Goal: Information Seeking & Learning: Understand process/instructions

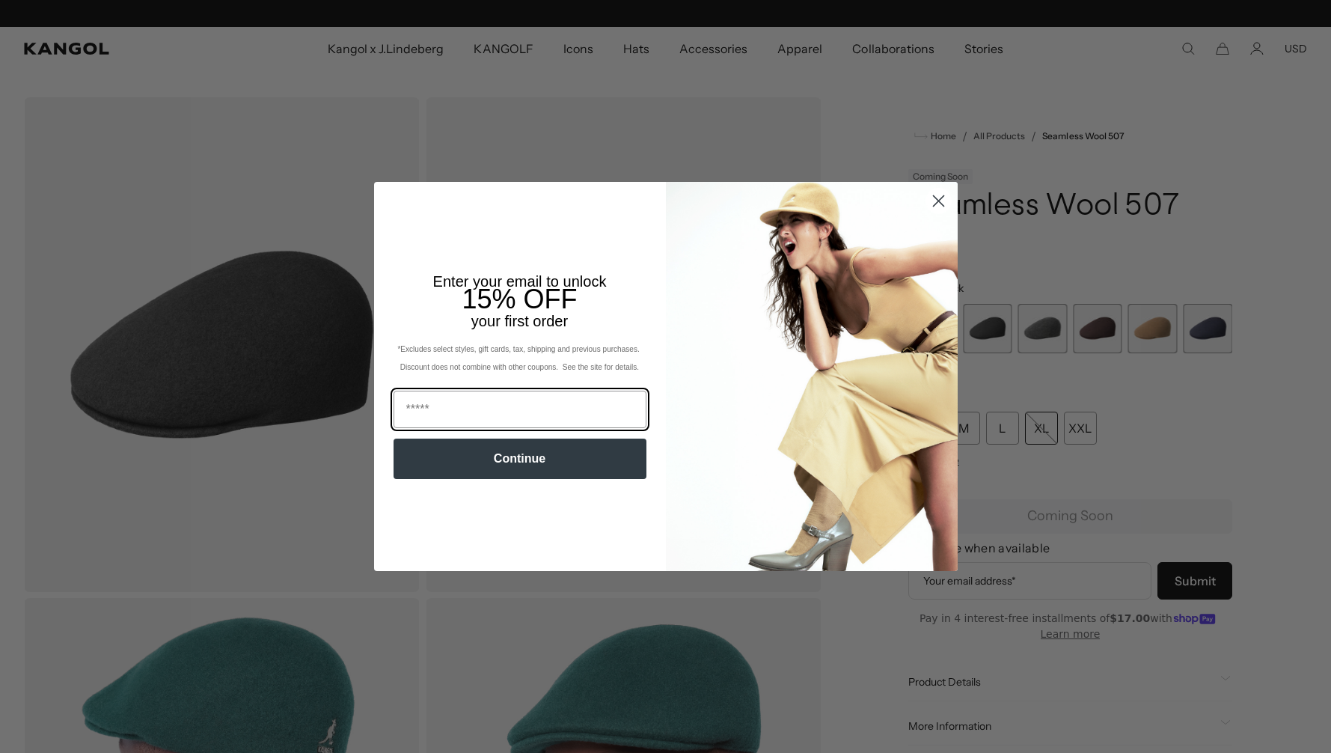
scroll to position [0, 308]
click at [937, 198] on circle "Close dialog" at bounding box center [938, 201] width 25 height 25
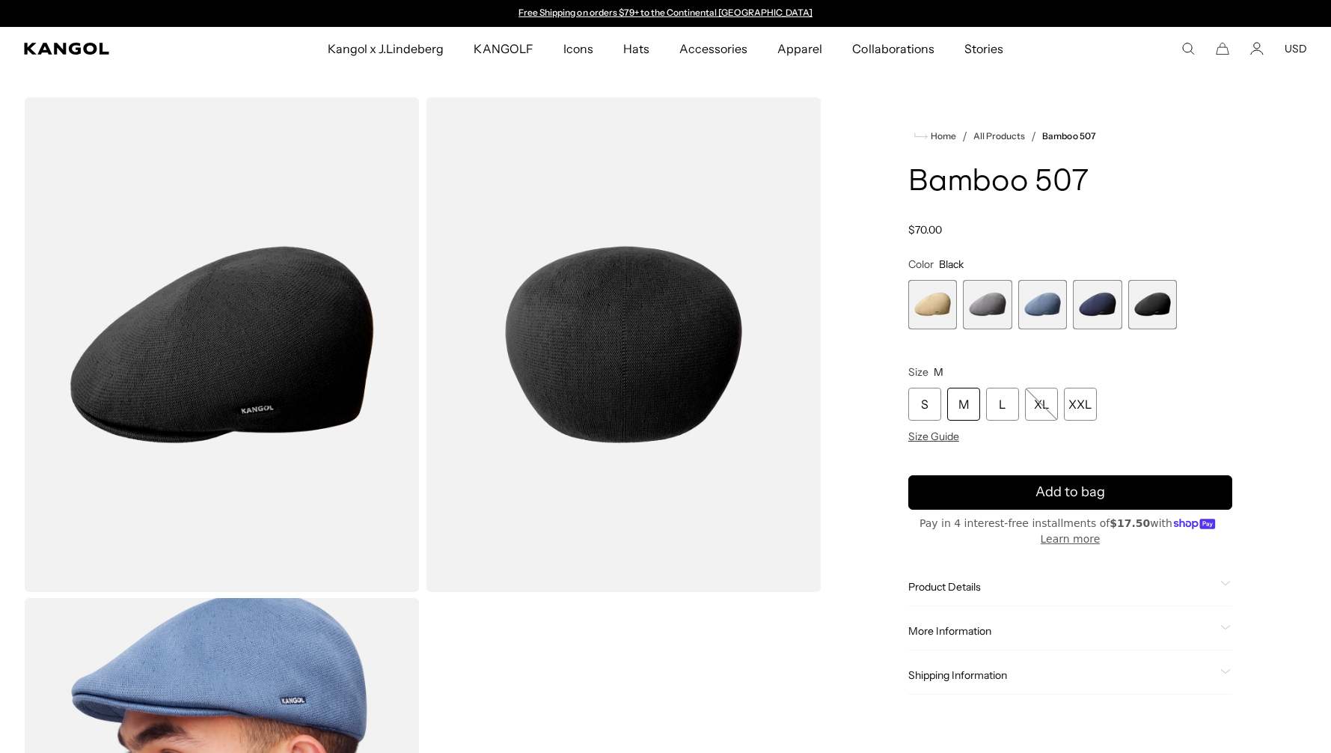
click at [986, 303] on span "2 of 5" at bounding box center [987, 304] width 49 height 49
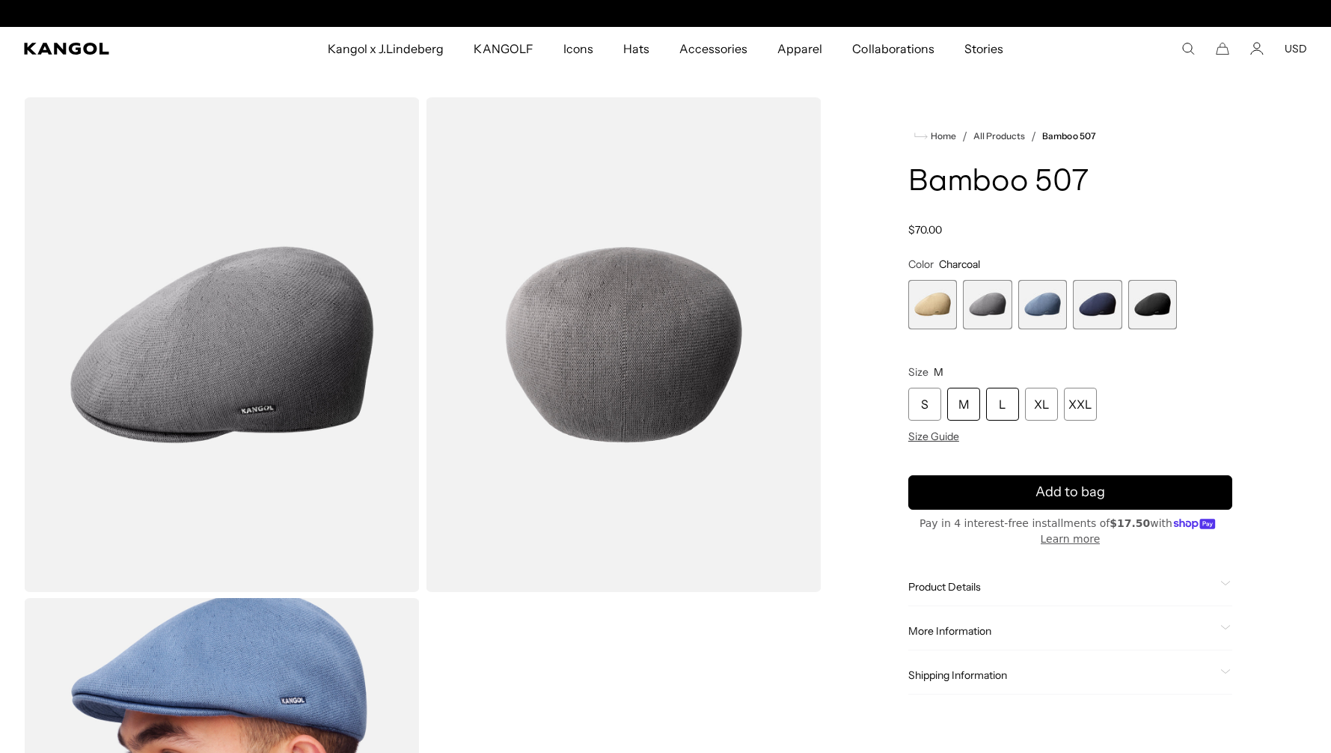
scroll to position [0, 308]
click at [1158, 306] on span "5 of 5" at bounding box center [1152, 304] width 49 height 49
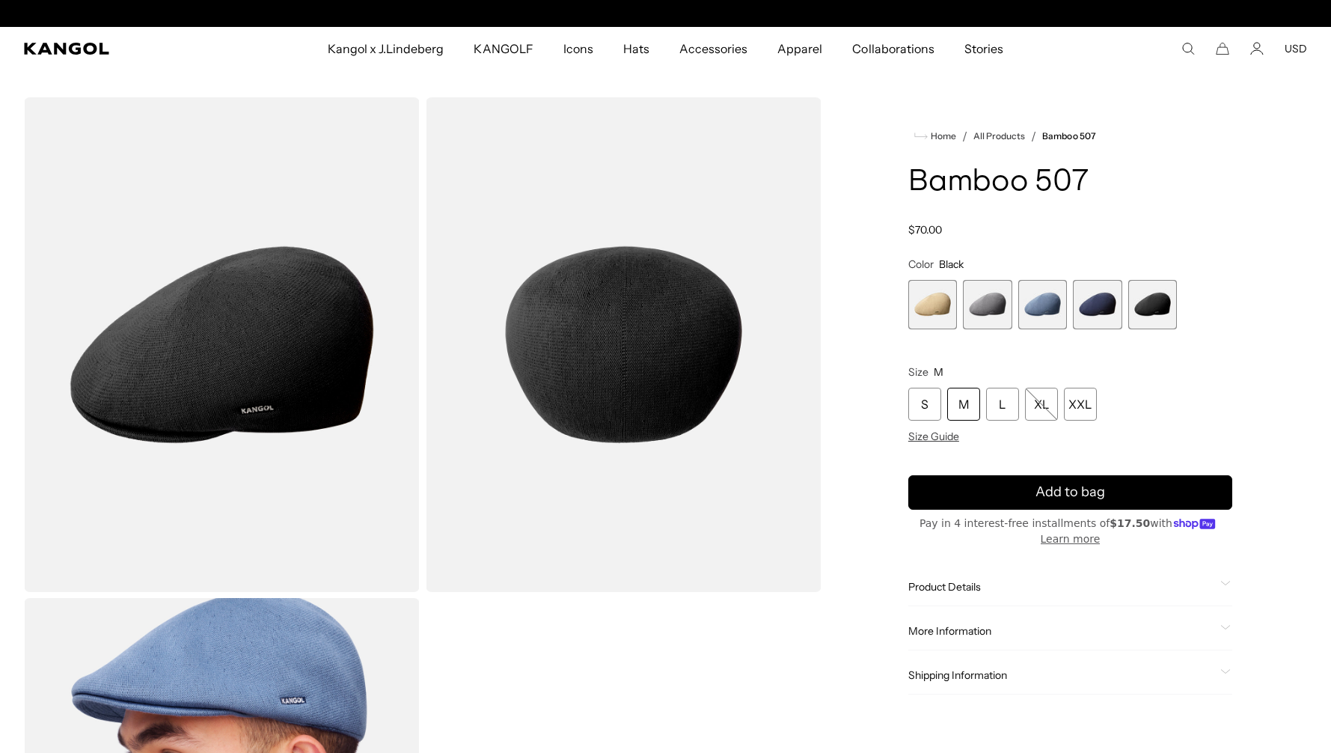
click at [1104, 310] on span "4 of 5" at bounding box center [1097, 304] width 49 height 49
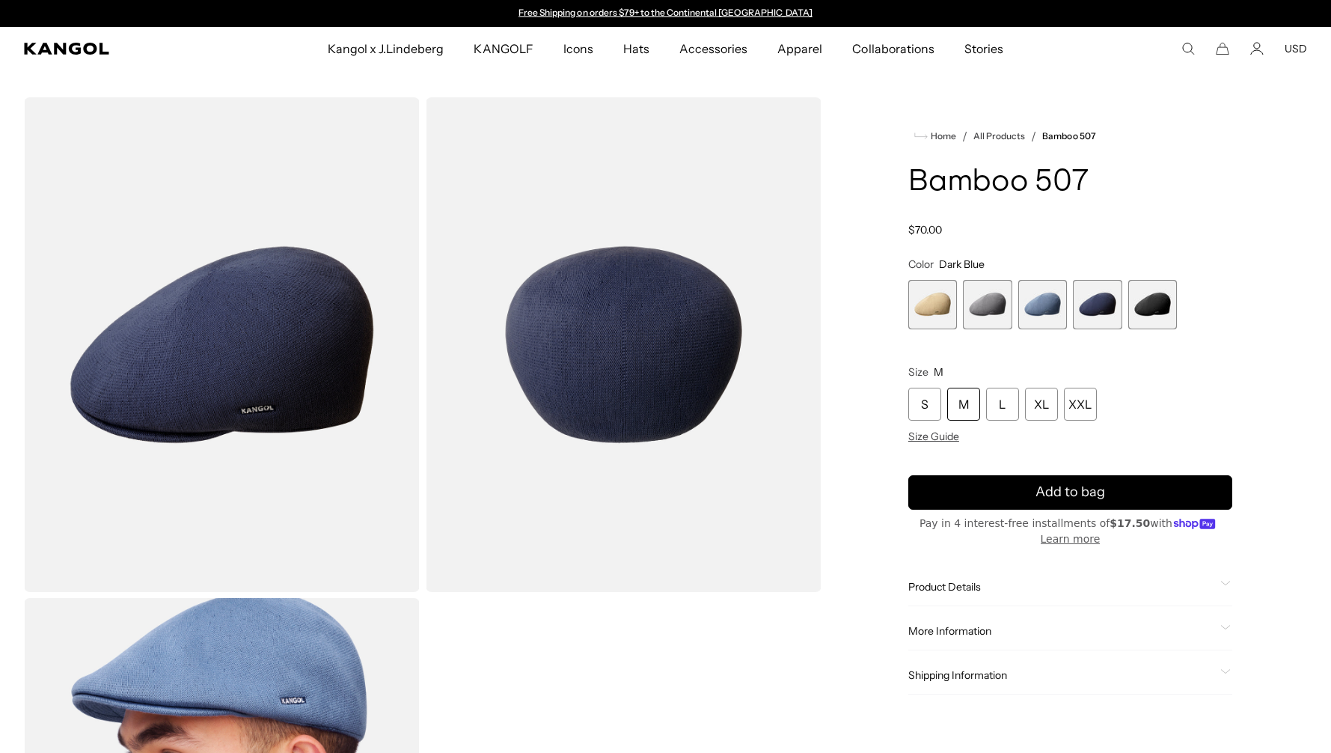
click at [990, 306] on span "2 of 5" at bounding box center [987, 304] width 49 height 49
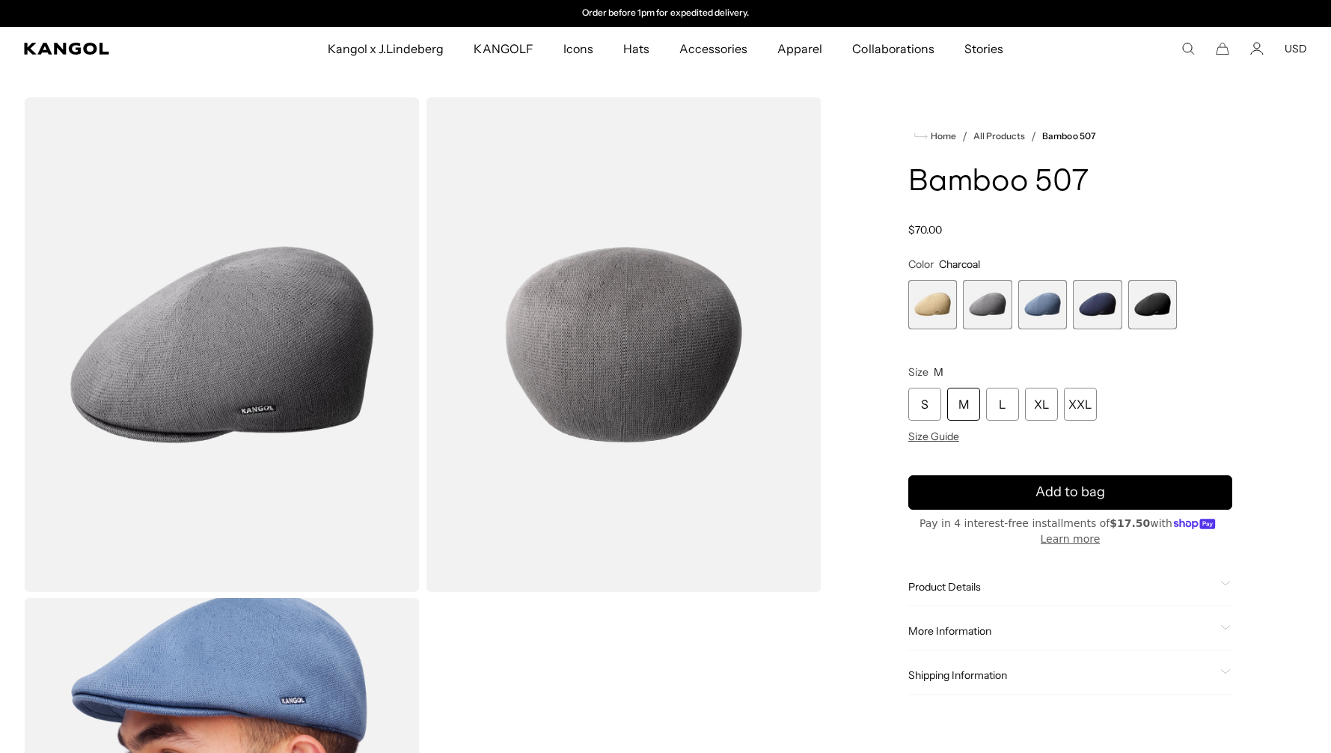
click at [1155, 314] on span "5 of 5" at bounding box center [1152, 304] width 49 height 49
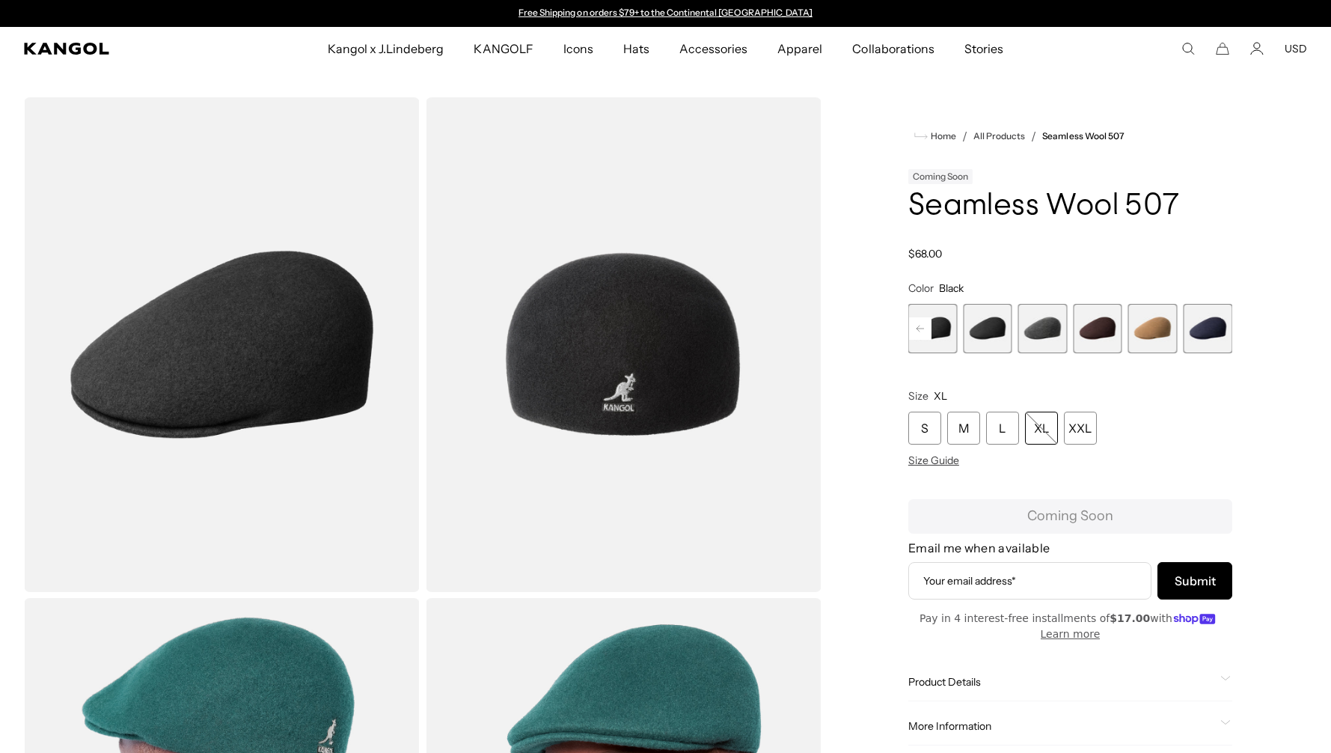
click at [1039, 344] on span "6 of 9" at bounding box center [1042, 328] width 49 height 49
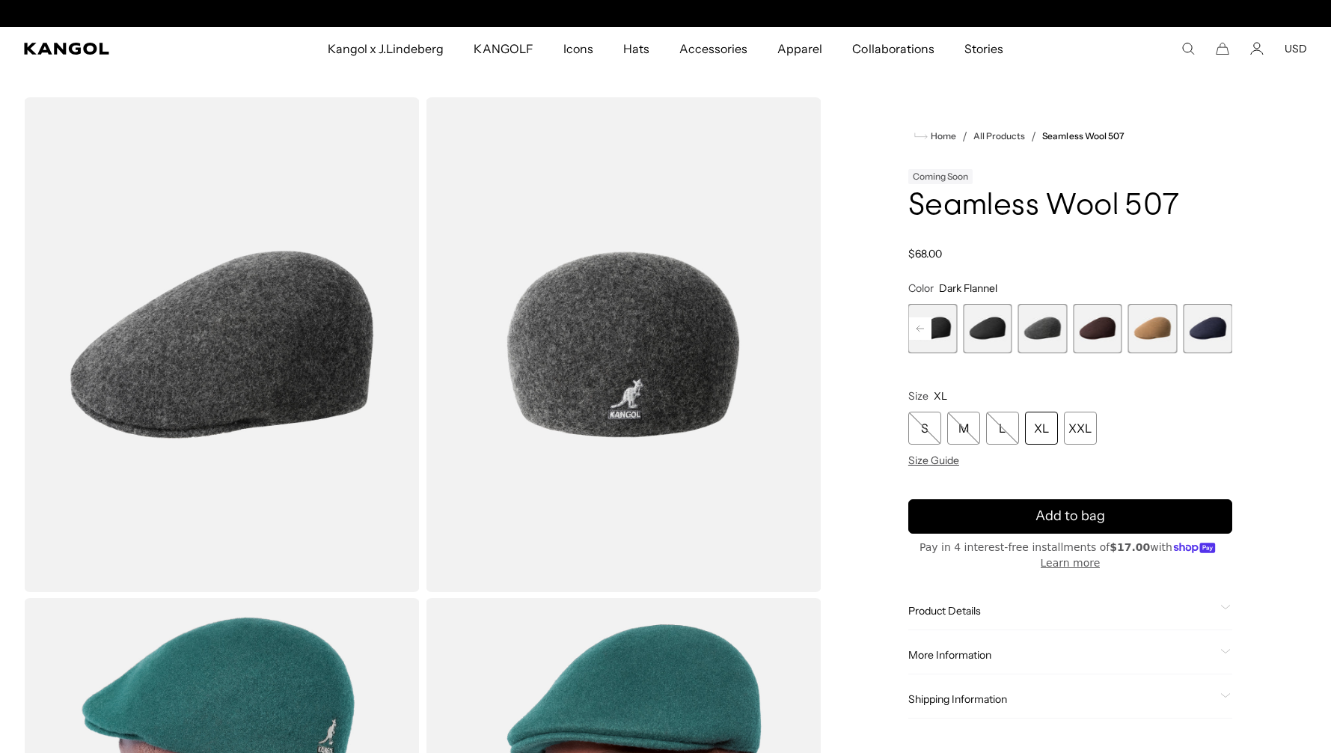
scroll to position [0, 308]
click at [1042, 430] on div "XL" at bounding box center [1041, 428] width 33 height 33
click at [1037, 427] on div "XL" at bounding box center [1041, 428] width 33 height 33
click at [920, 331] on rect at bounding box center [920, 328] width 22 height 22
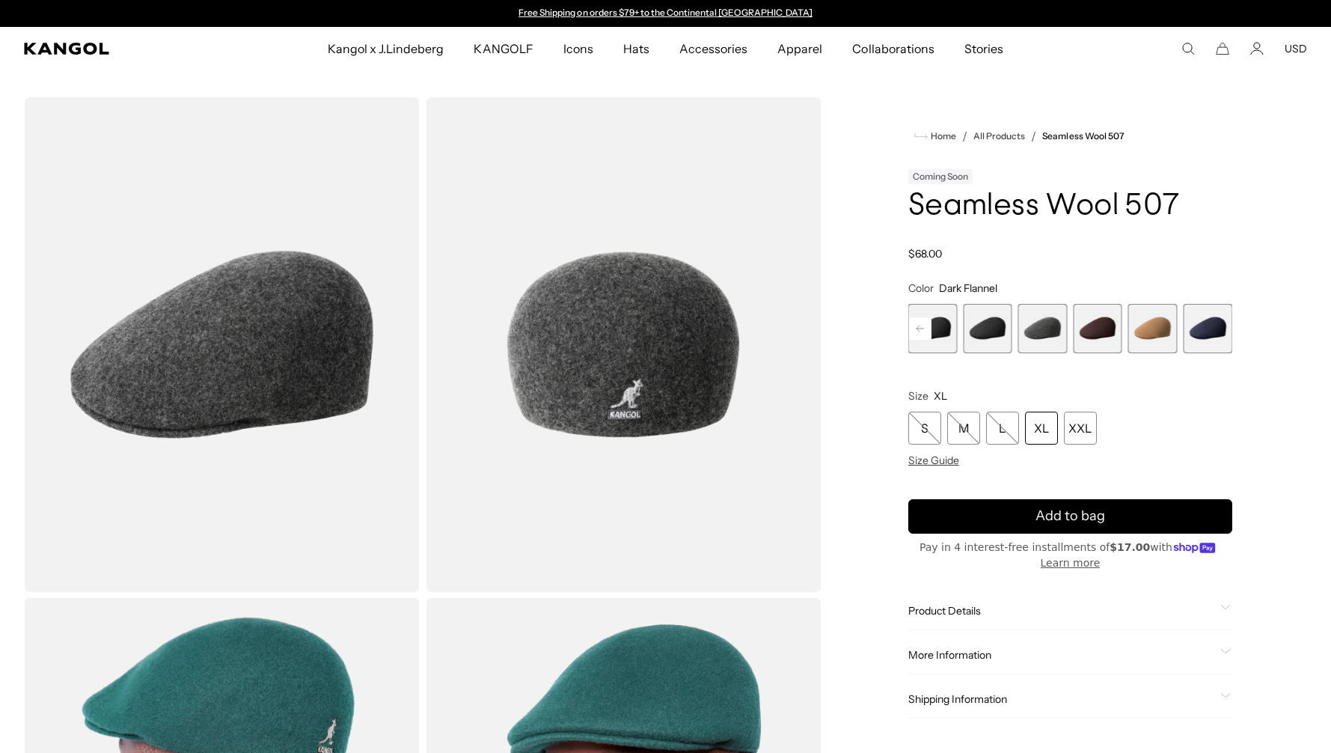
click at [944, 331] on span "4 of 9" at bounding box center [932, 328] width 49 height 49
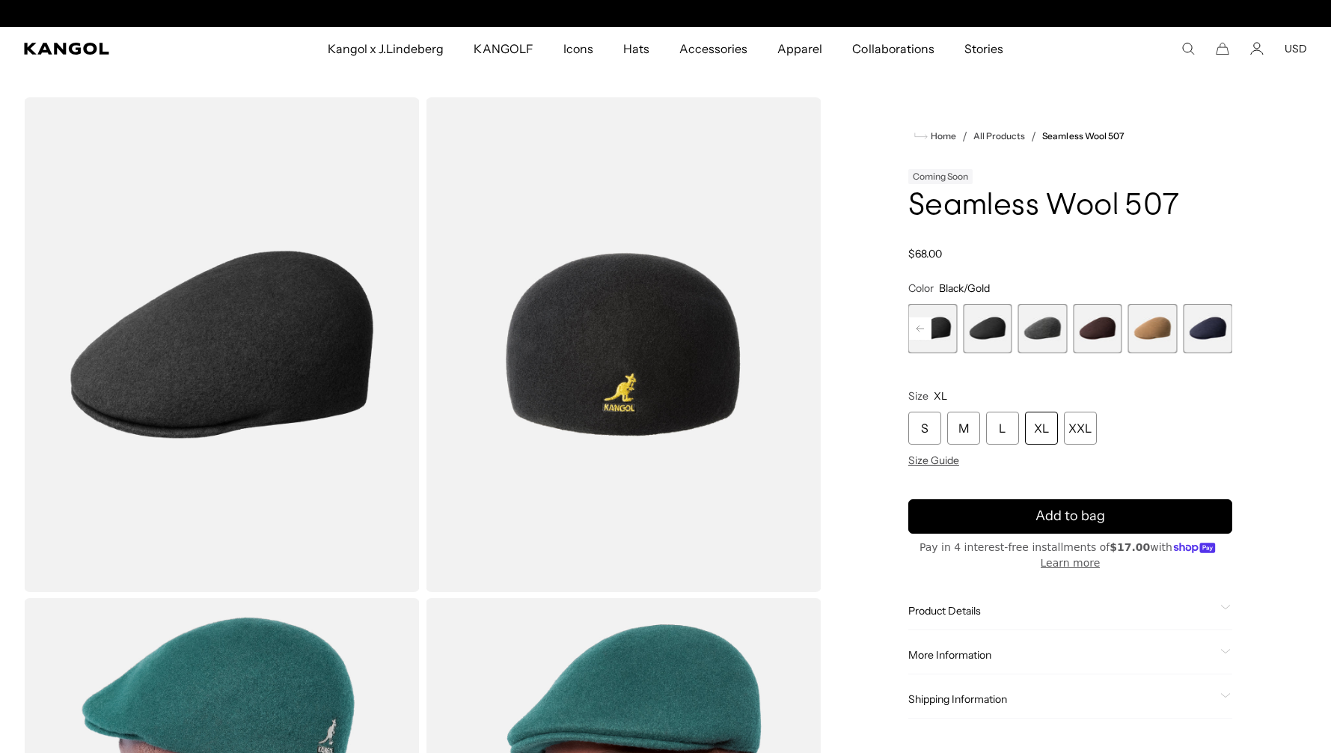
scroll to position [0, 308]
click at [982, 331] on span "5 of 9" at bounding box center [987, 328] width 49 height 49
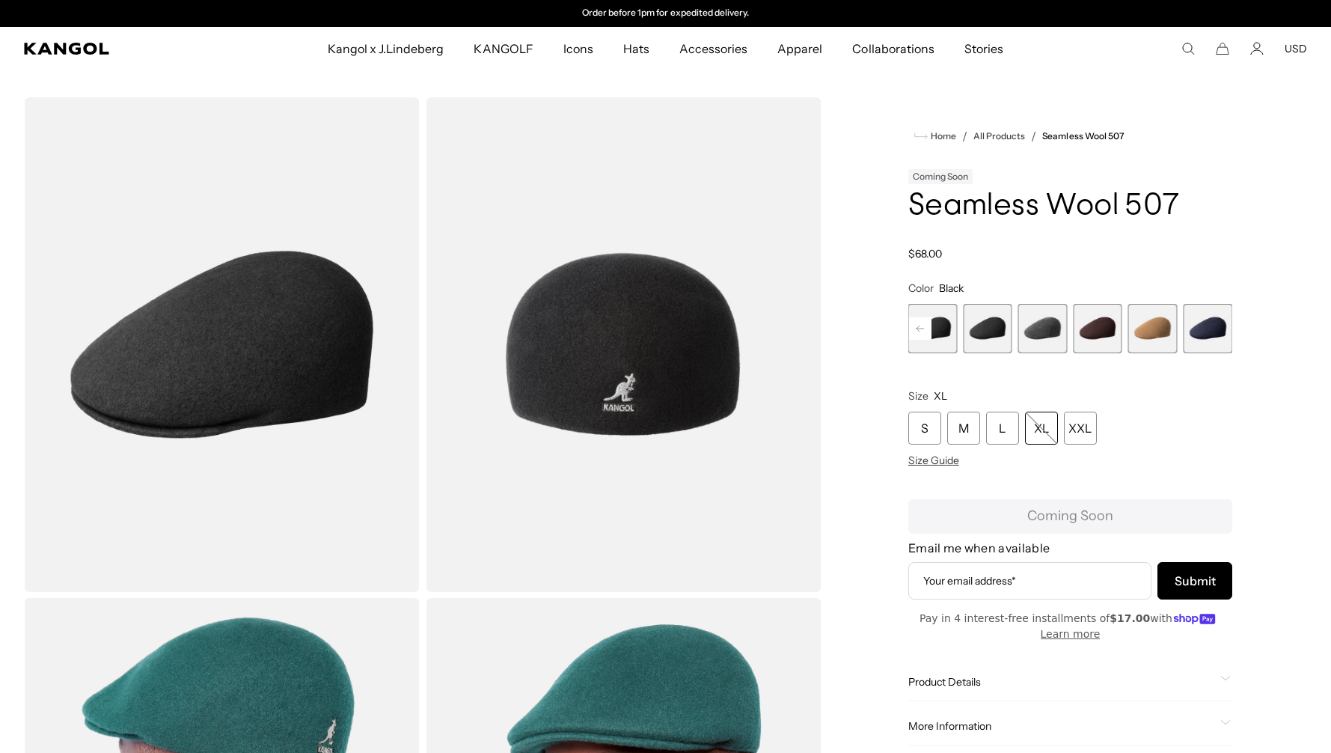
click at [1045, 334] on span "6 of 9" at bounding box center [1042, 328] width 49 height 49
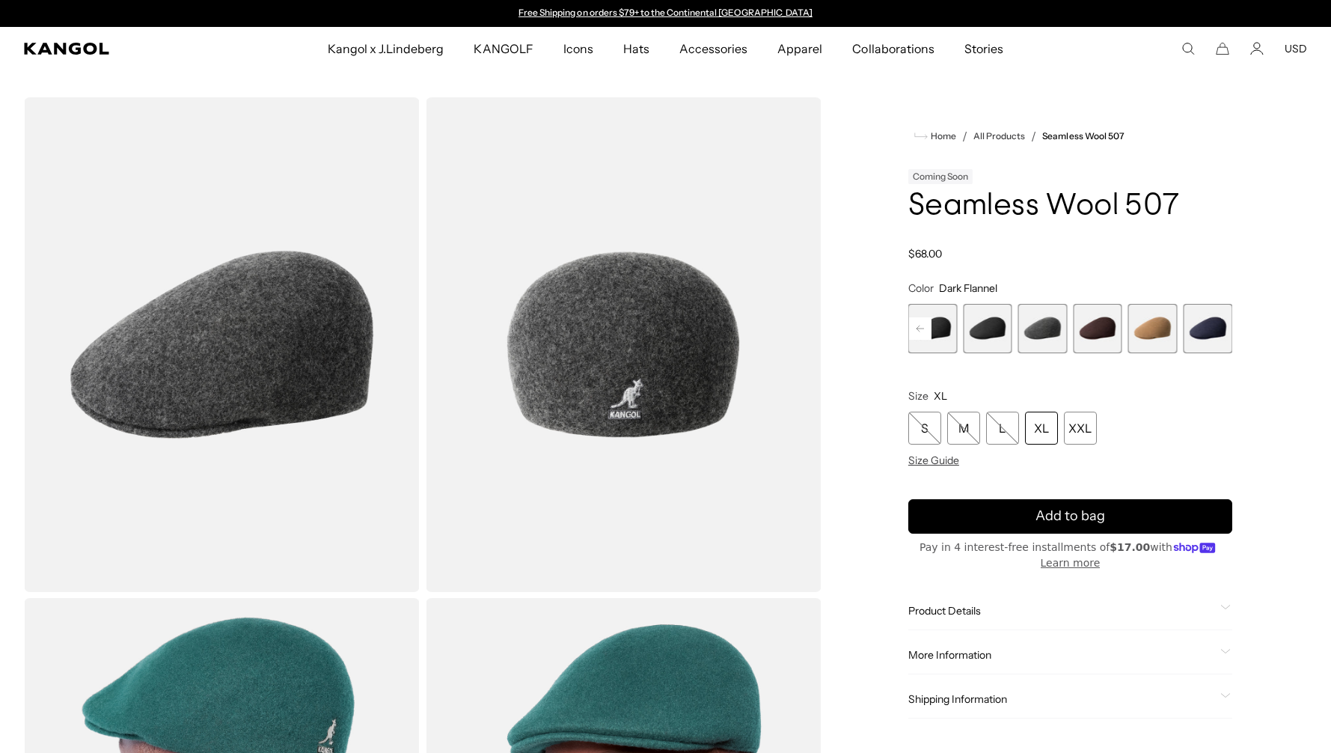
click at [1112, 323] on span "7 of 9" at bounding box center [1097, 328] width 49 height 49
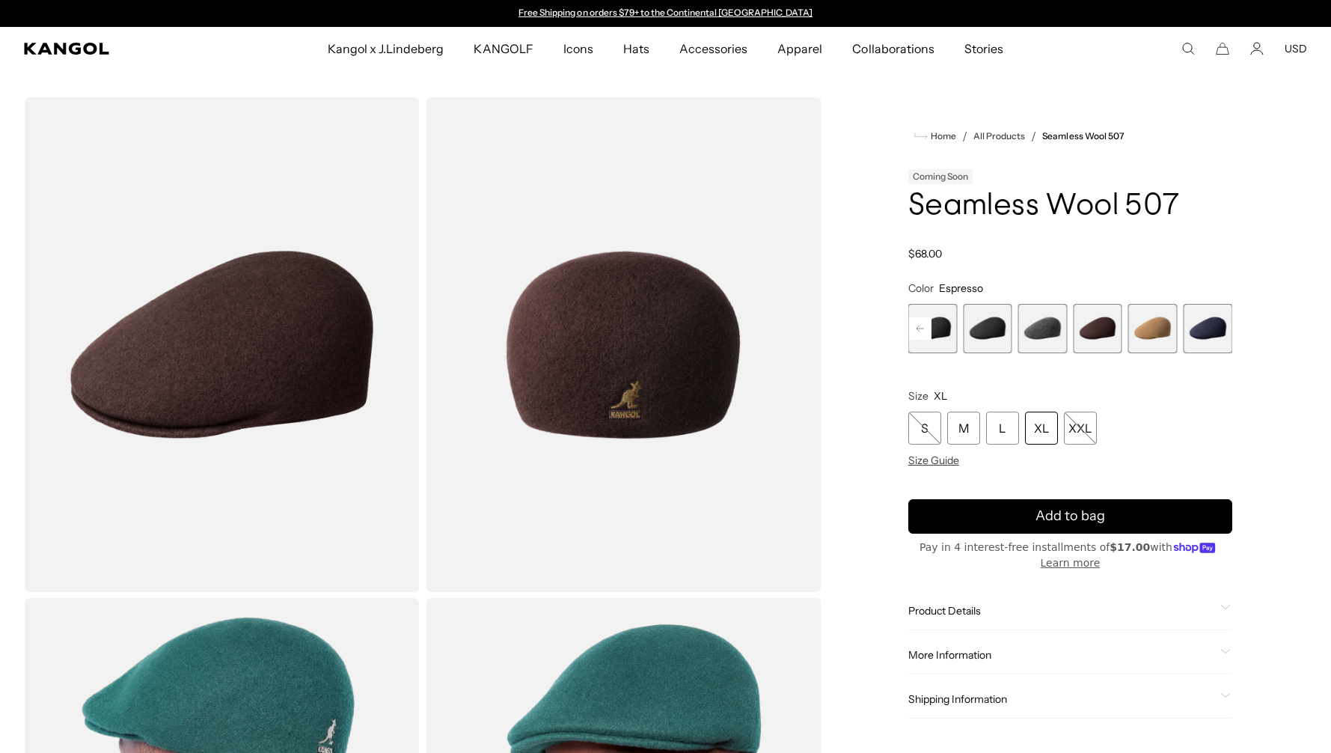
click at [1158, 326] on span "8 of 9" at bounding box center [1152, 328] width 49 height 49
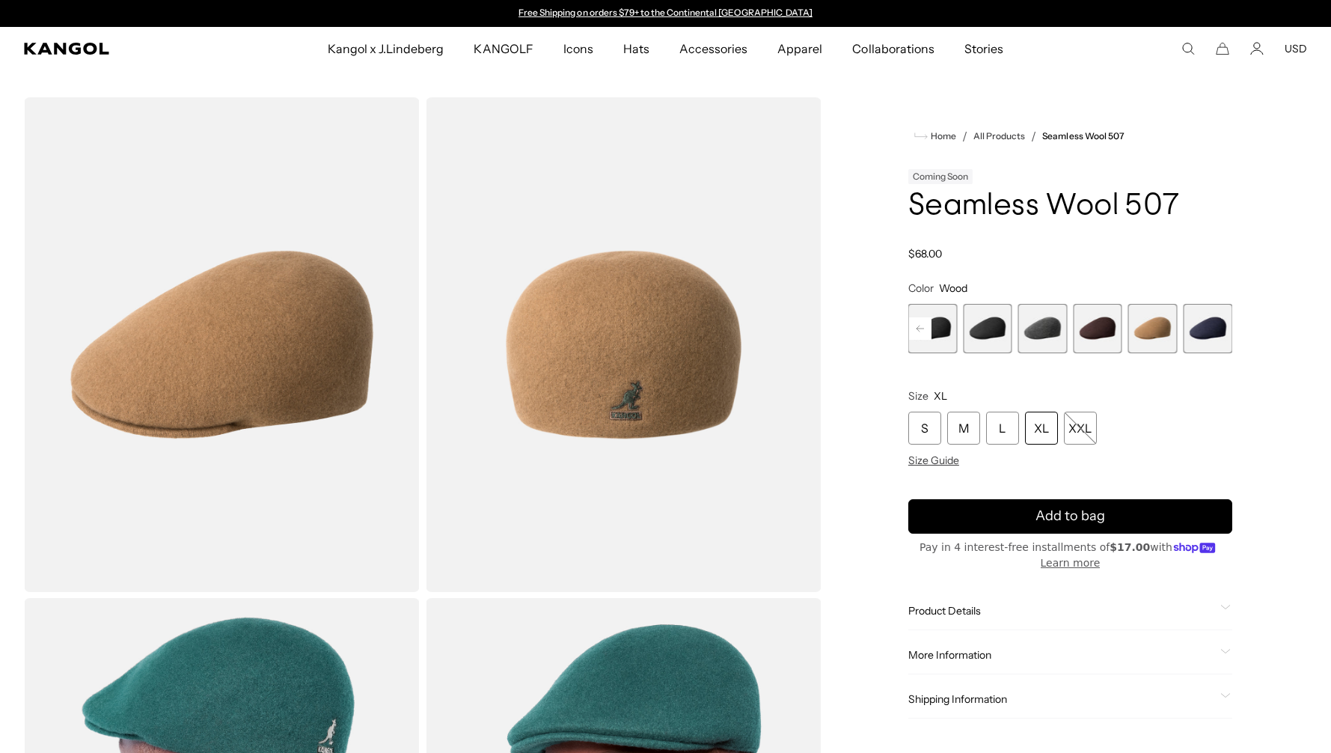
click at [1220, 331] on span "9 of 9" at bounding box center [1207, 328] width 49 height 49
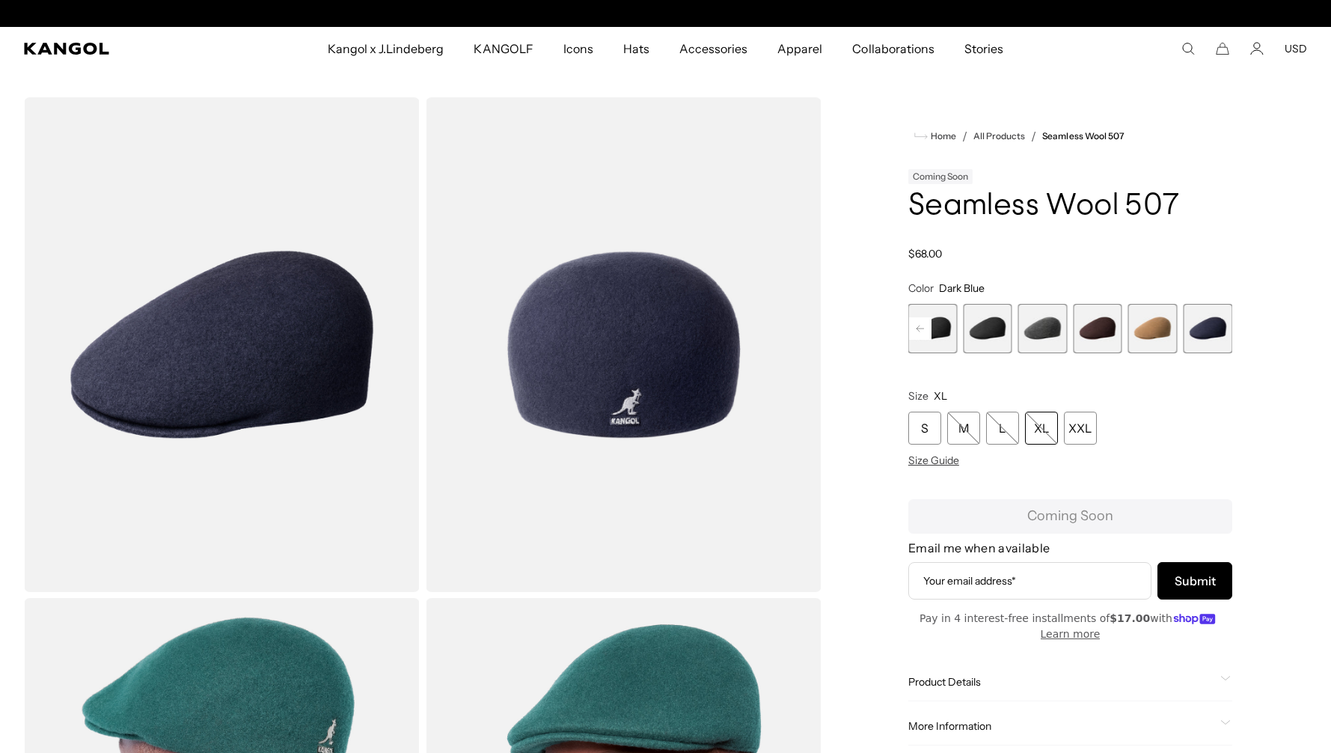
scroll to position [0, 308]
click at [1039, 328] on span "6 of 9" at bounding box center [1042, 328] width 49 height 49
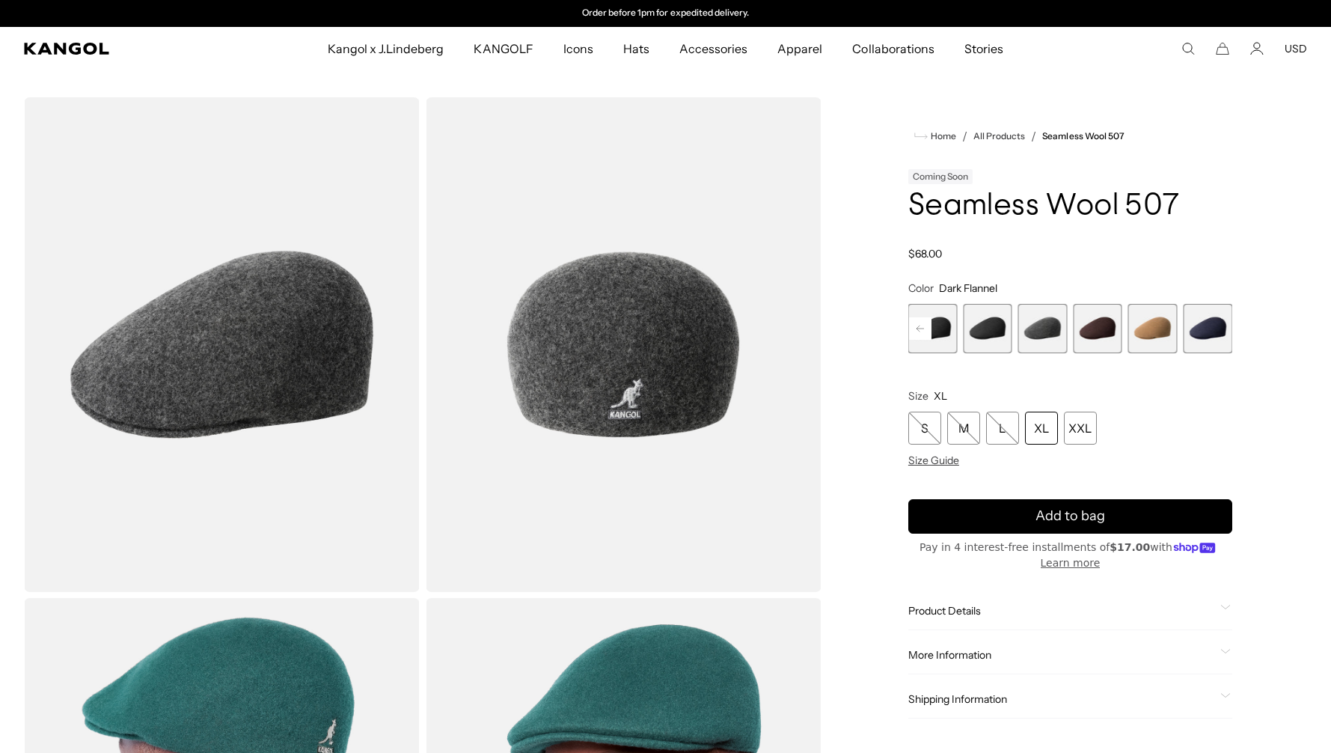
click at [1050, 435] on div "XL" at bounding box center [1041, 428] width 33 height 33
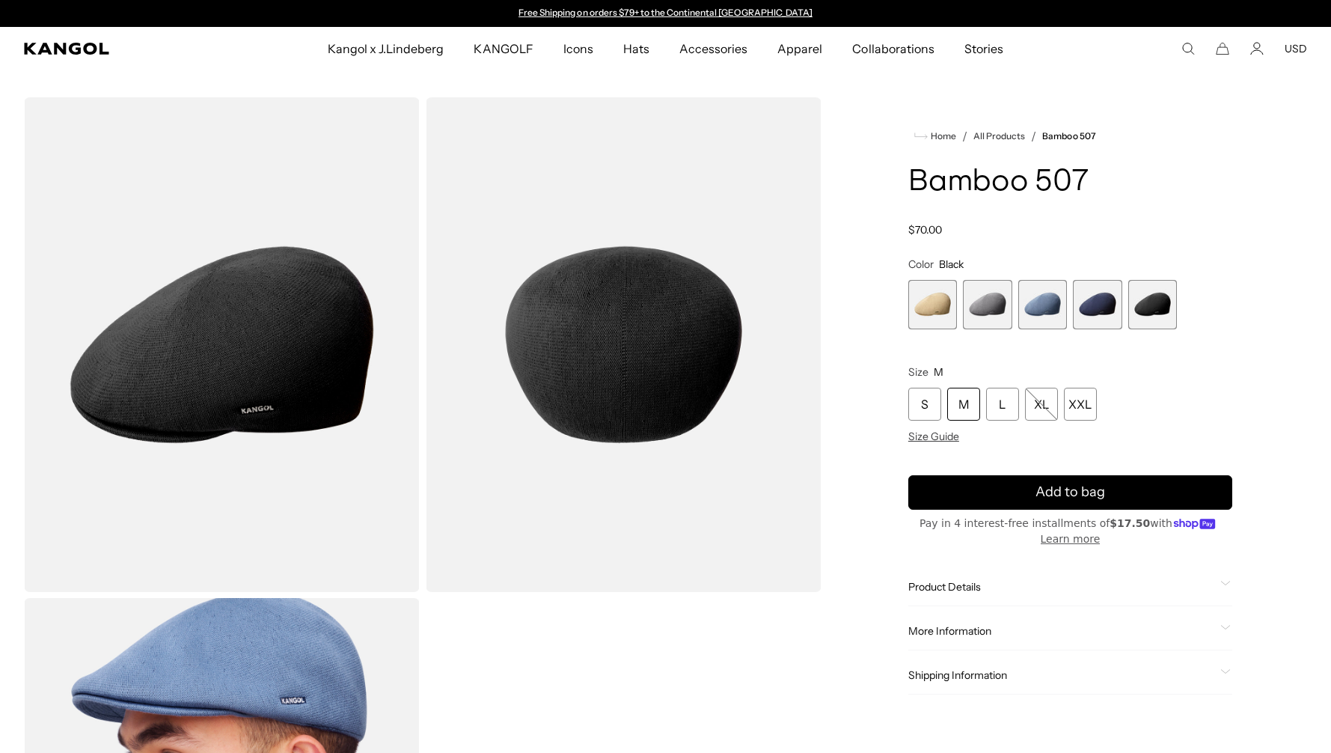
click at [1152, 308] on span "5 of 5" at bounding box center [1152, 304] width 49 height 49
click at [1119, 311] on span "4 of 5" at bounding box center [1097, 304] width 49 height 49
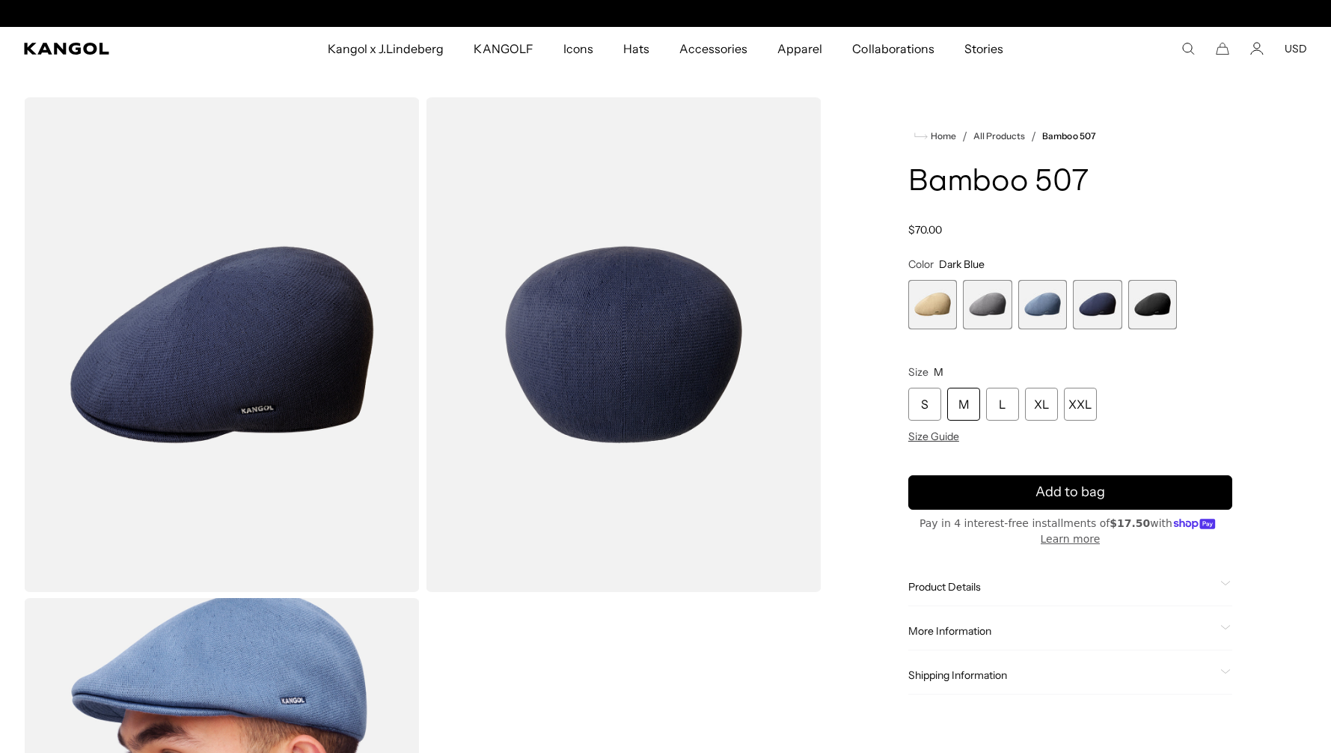
scroll to position [0, 308]
click at [1050, 325] on span "3 of 5" at bounding box center [1042, 304] width 49 height 49
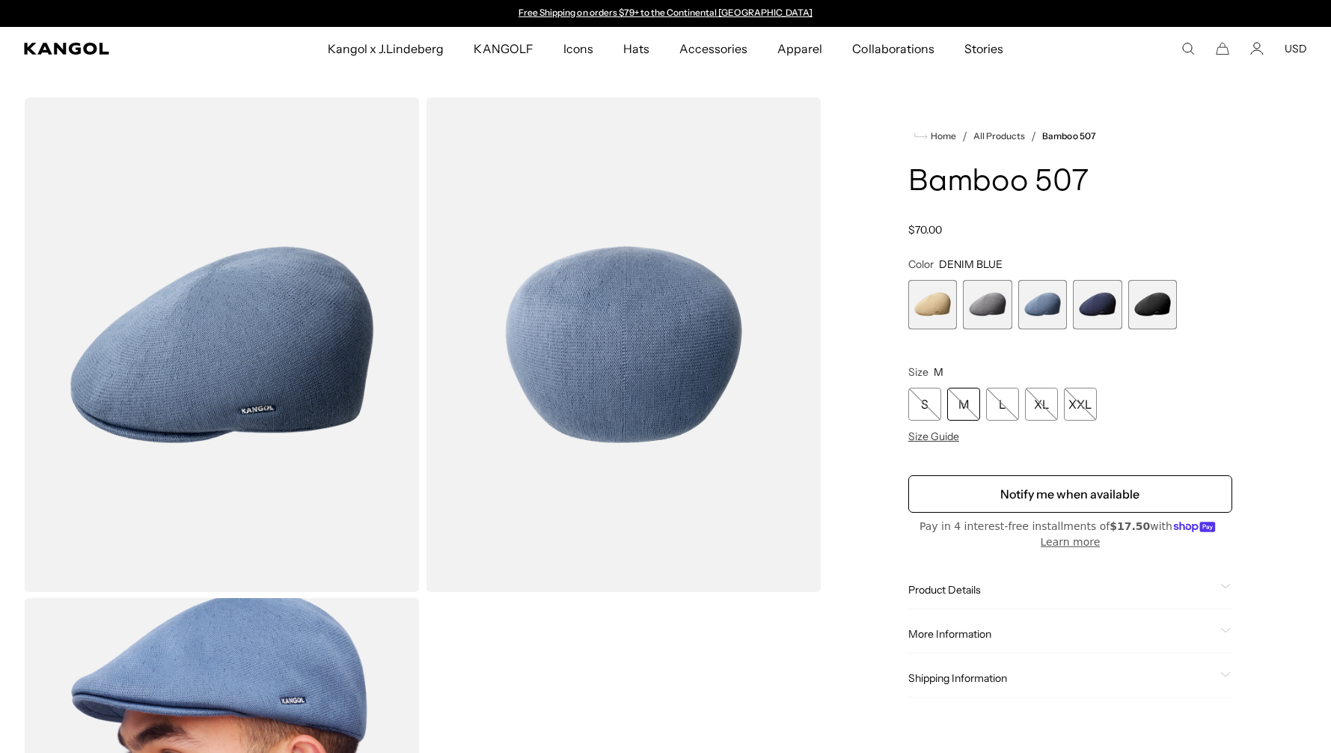
scroll to position [147, 0]
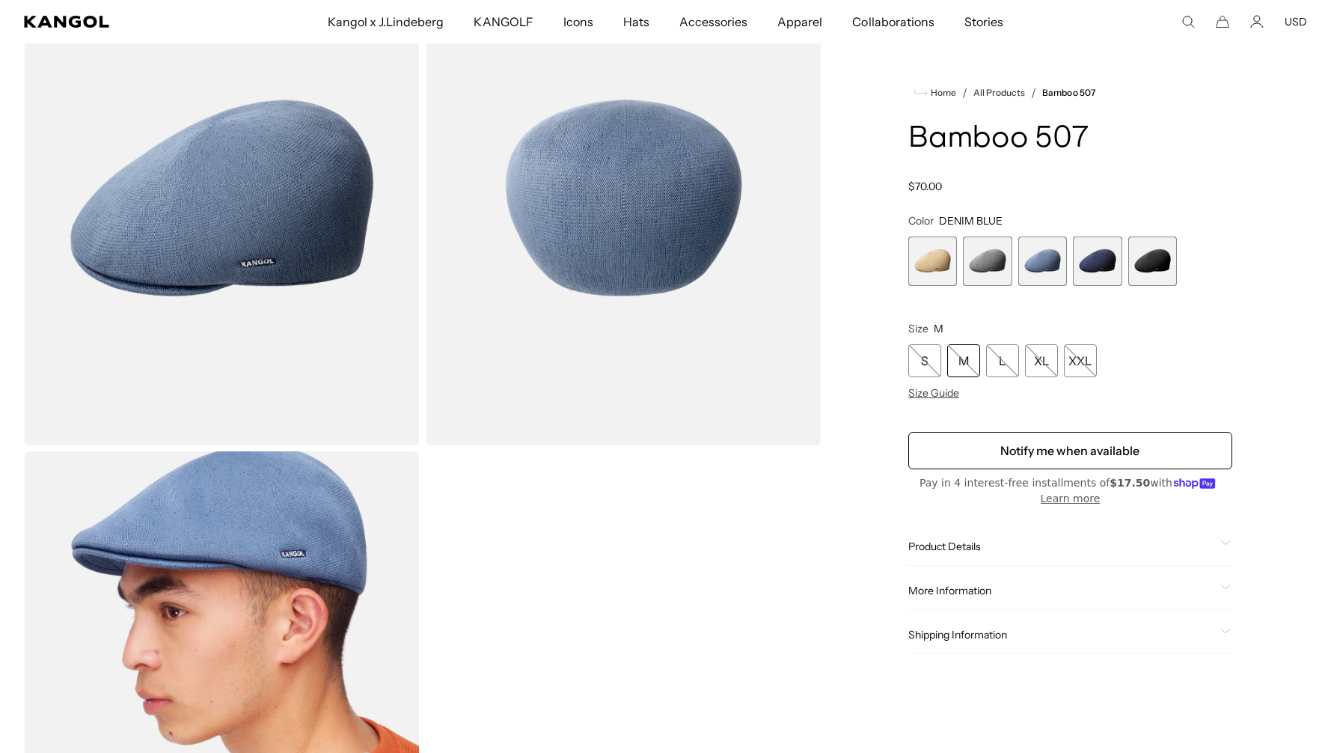
click at [1095, 253] on span "4 of 5" at bounding box center [1097, 260] width 49 height 49
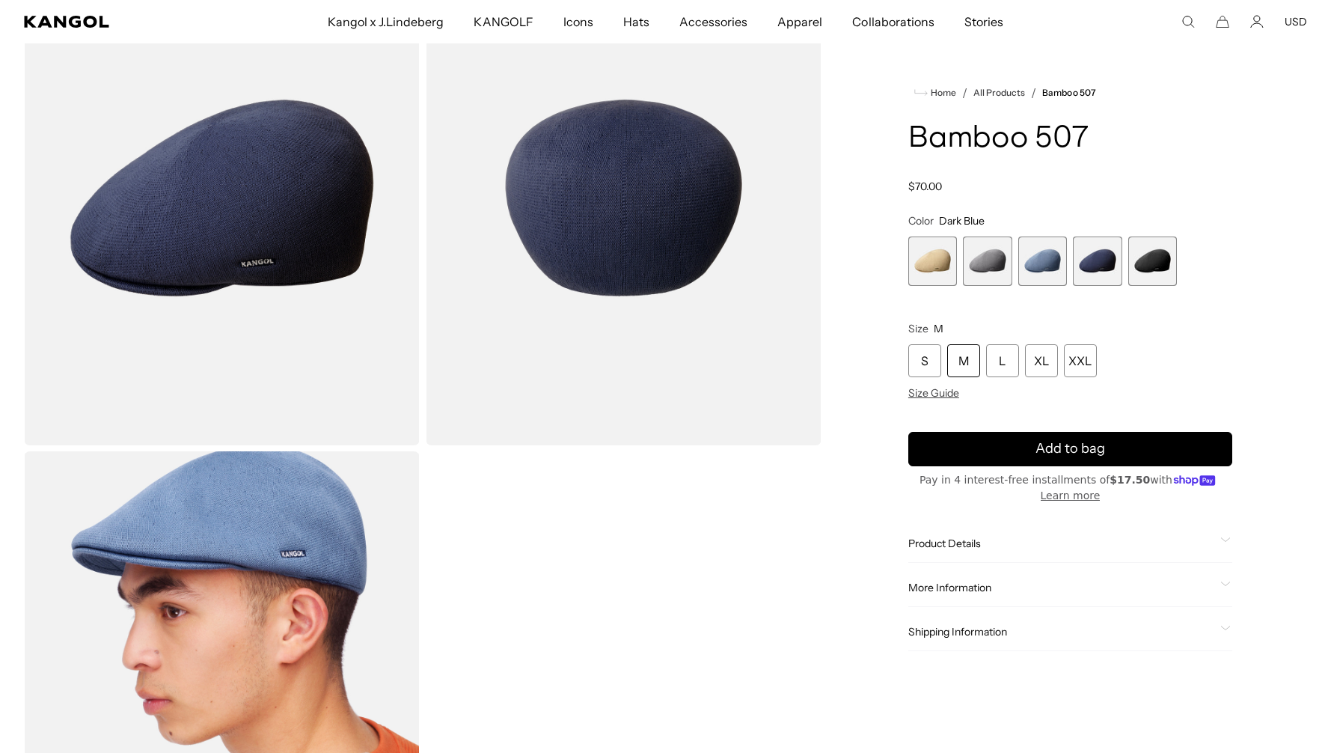
click at [980, 262] on span "2 of 5" at bounding box center [987, 260] width 49 height 49
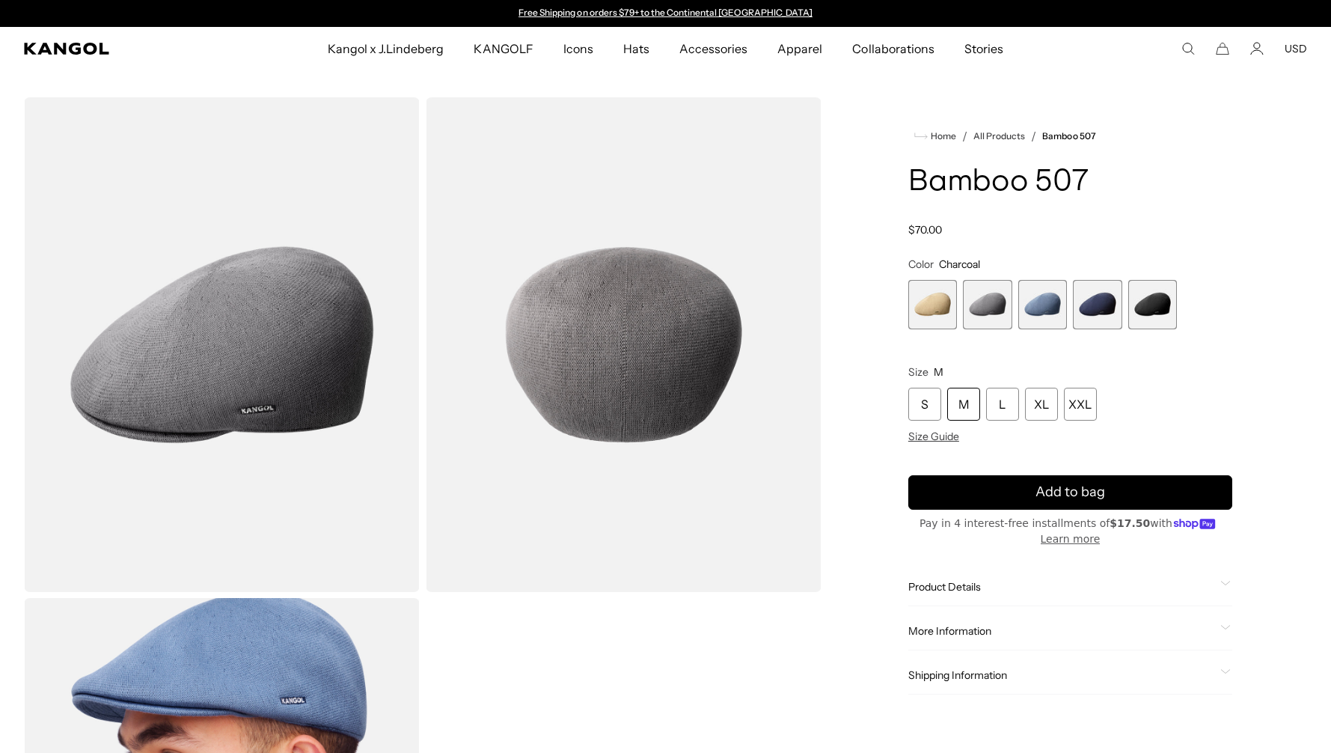
click at [1178, 365] on div "Size M S M L XL XXL Size Guide" at bounding box center [1070, 404] width 324 height 78
click at [238, 396] on img "Gallery Viewer" at bounding box center [222, 344] width 396 height 495
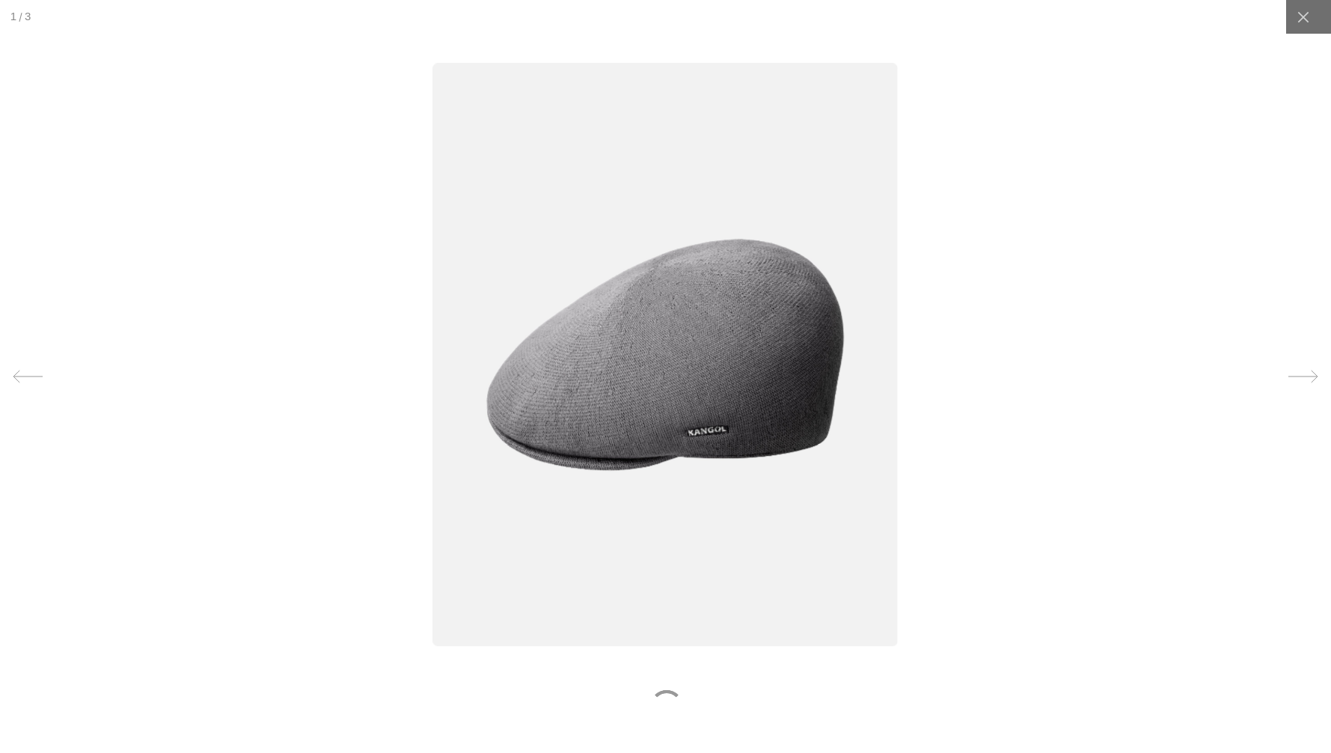
scroll to position [0, 308]
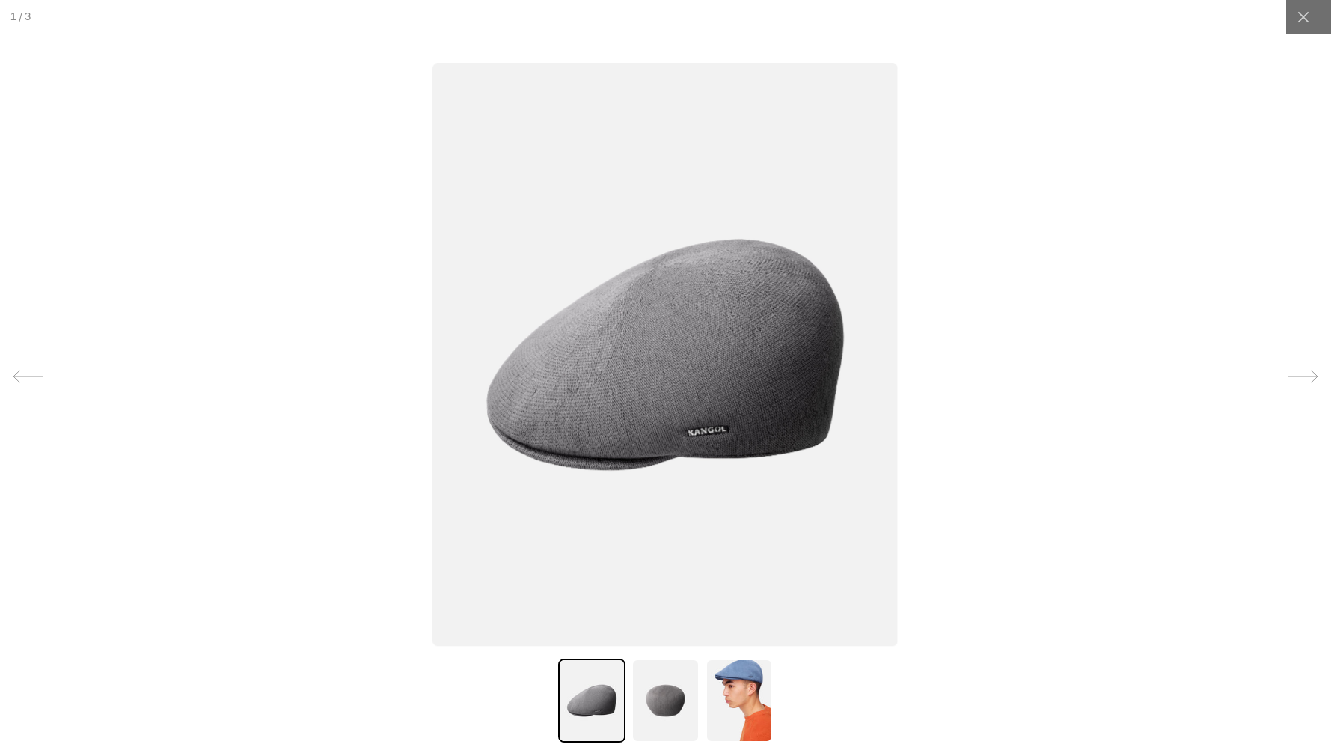
click at [707, 430] on img at bounding box center [665, 355] width 465 height 583
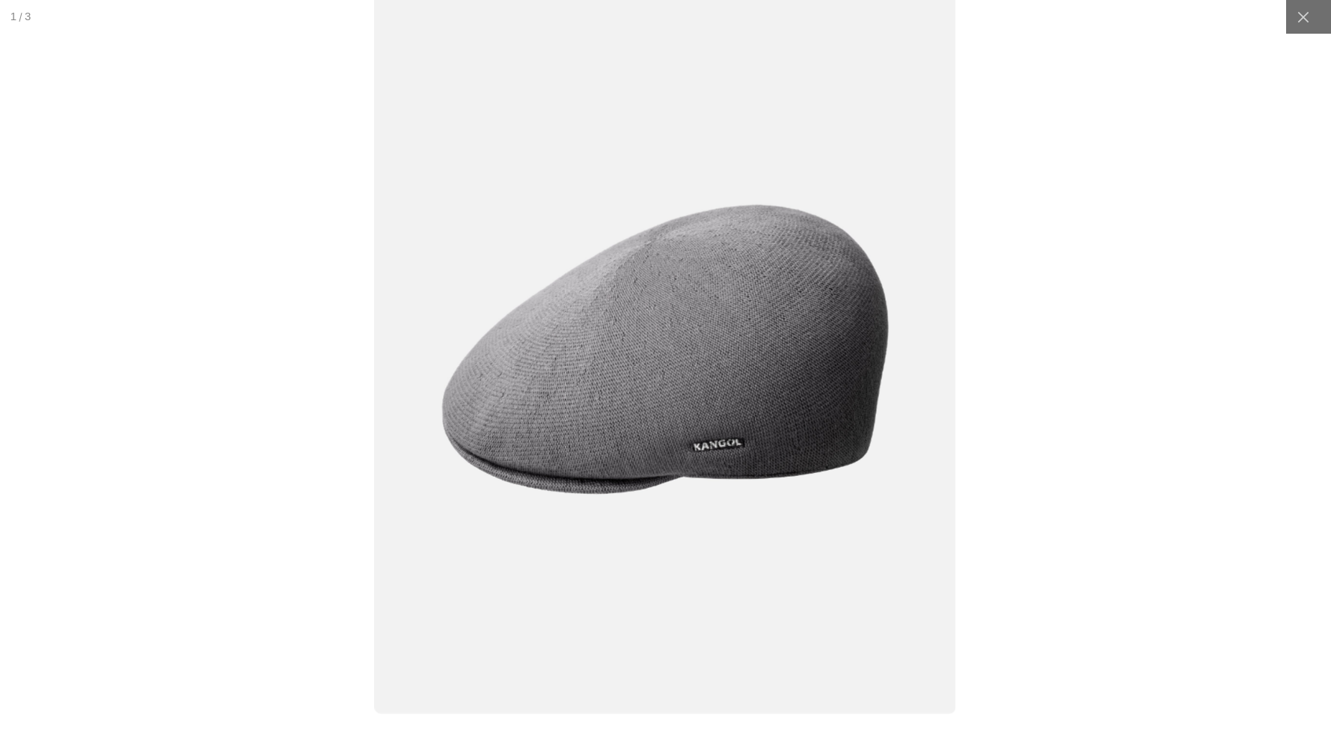
scroll to position [0, 0]
click at [1306, 19] on icon at bounding box center [1303, 16] width 11 height 11
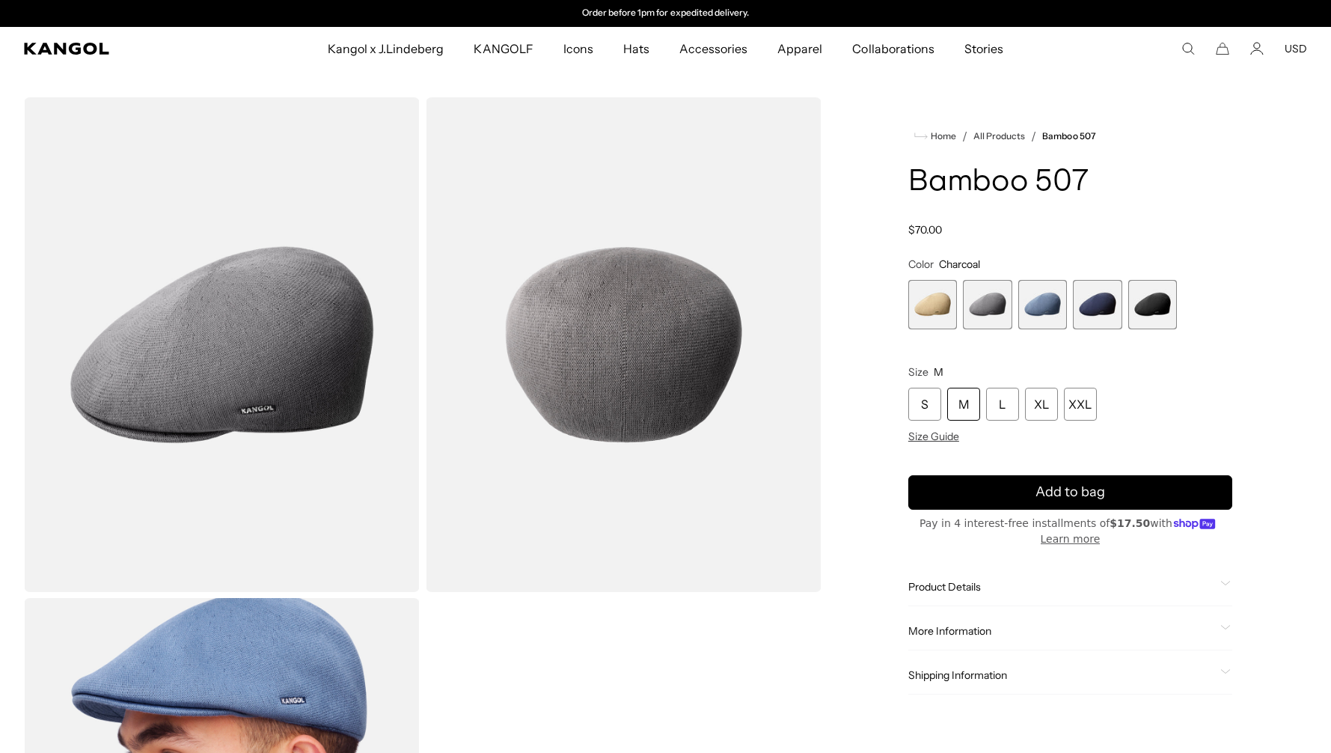
click at [1146, 311] on span "5 of 5" at bounding box center [1152, 304] width 49 height 49
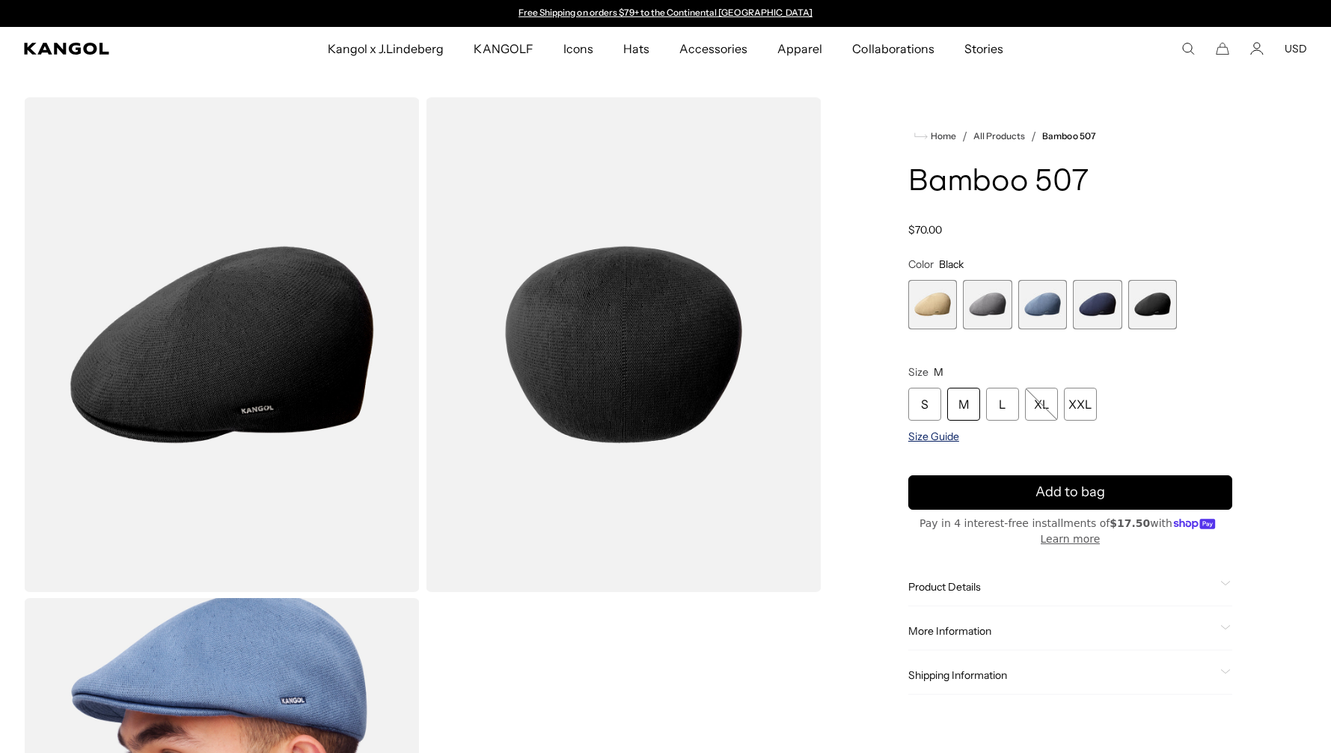
click at [930, 439] on span "Size Guide" at bounding box center [933, 436] width 51 height 13
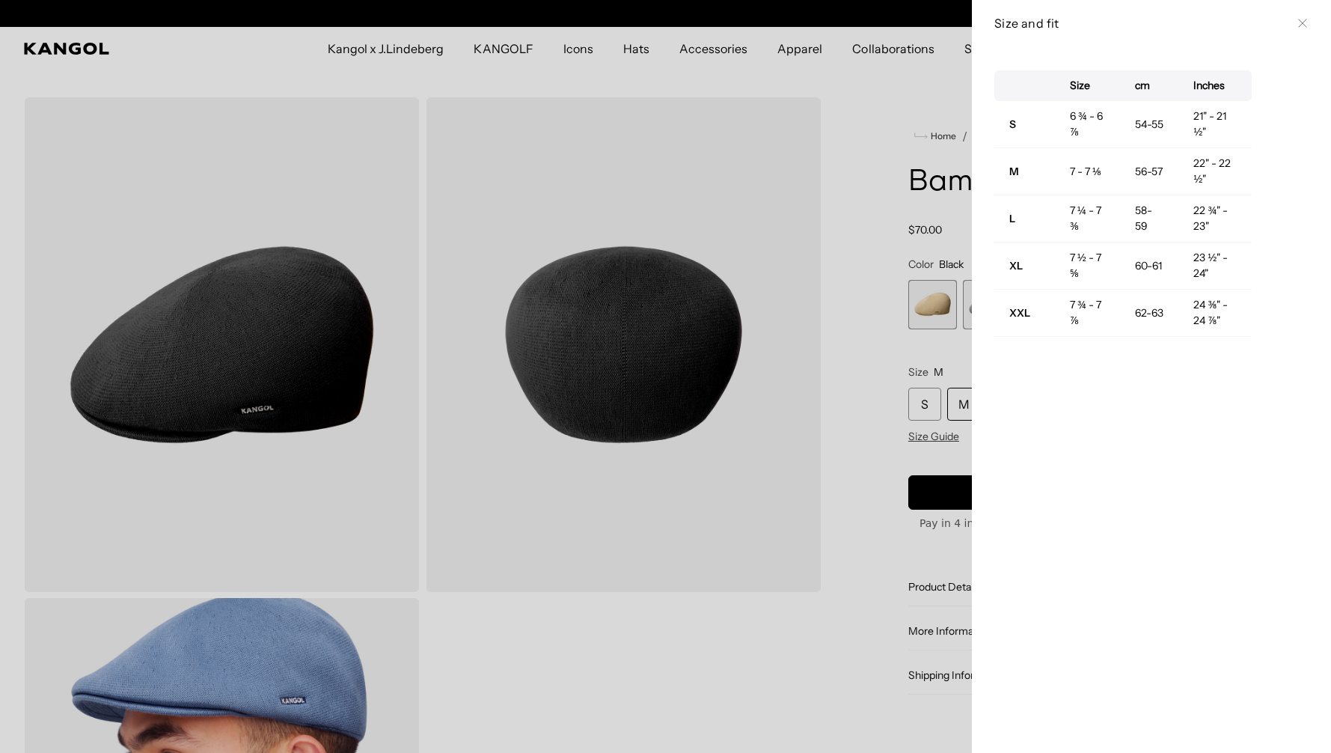
scroll to position [0, 308]
drag, startPoint x: 1070, startPoint y: 255, endPoint x: 1128, endPoint y: 290, distance: 67.8
click at [1128, 290] on tbody "S 6 ¾ - 6 ⅞ 54-55 21" - 21 ½" M 7 - 7 ⅛ 56-57 22" - 22 ½" L 7 ¼ - 7 ⅜ 58-59 22 …" at bounding box center [1122, 219] width 257 height 236
click at [1305, 19] on icon at bounding box center [1302, 23] width 9 height 9
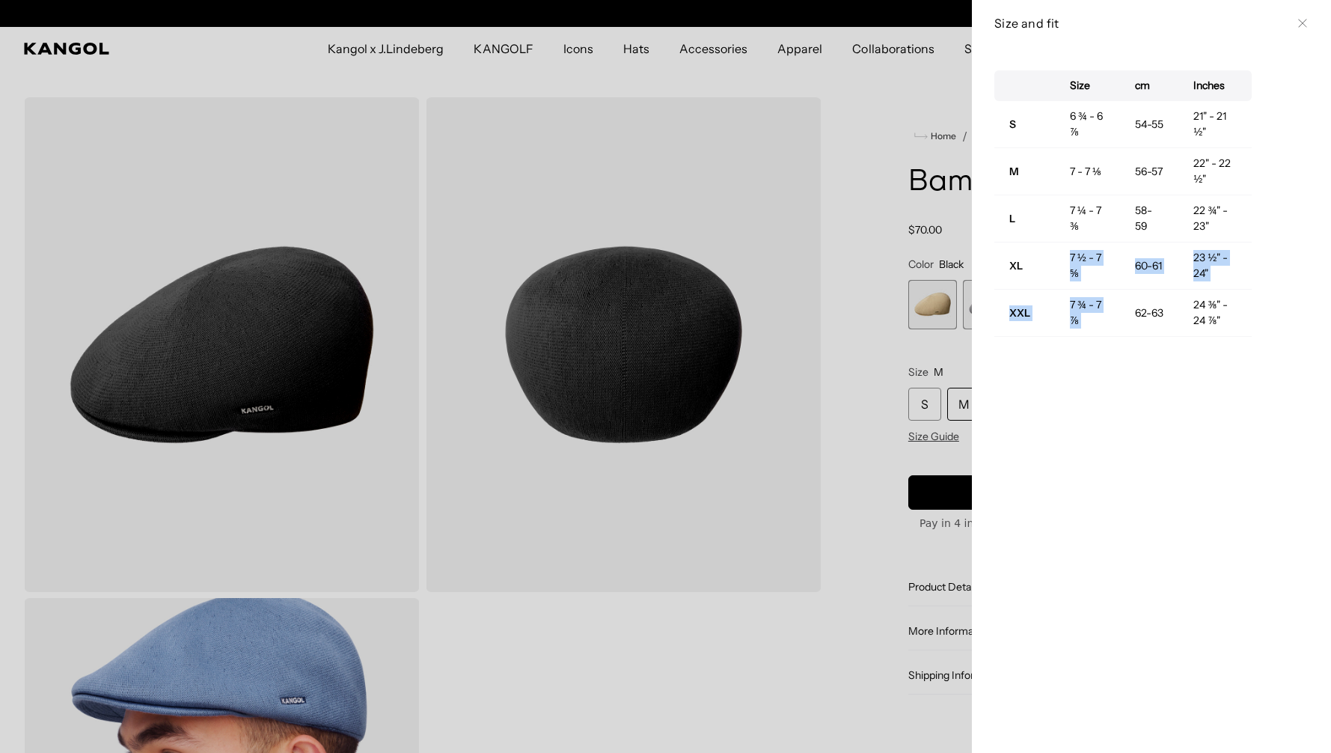
scroll to position [0, 308]
